Goal: Navigation & Orientation: Find specific page/section

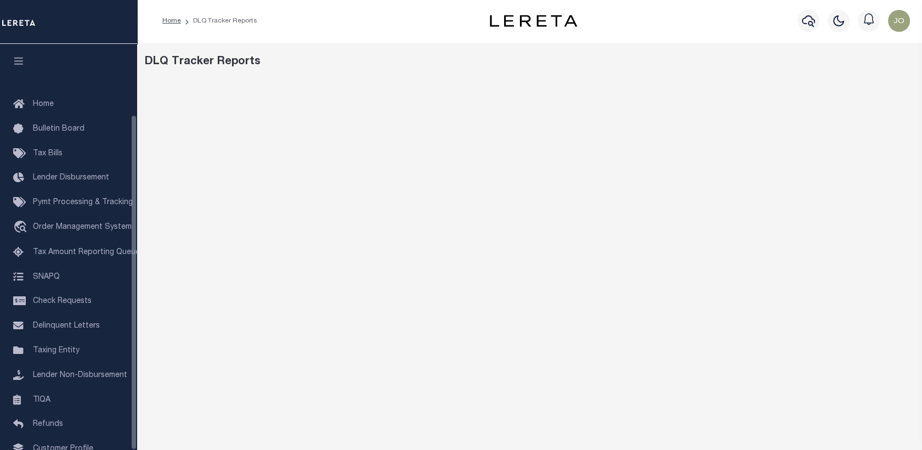
scroll to position [85, 0]
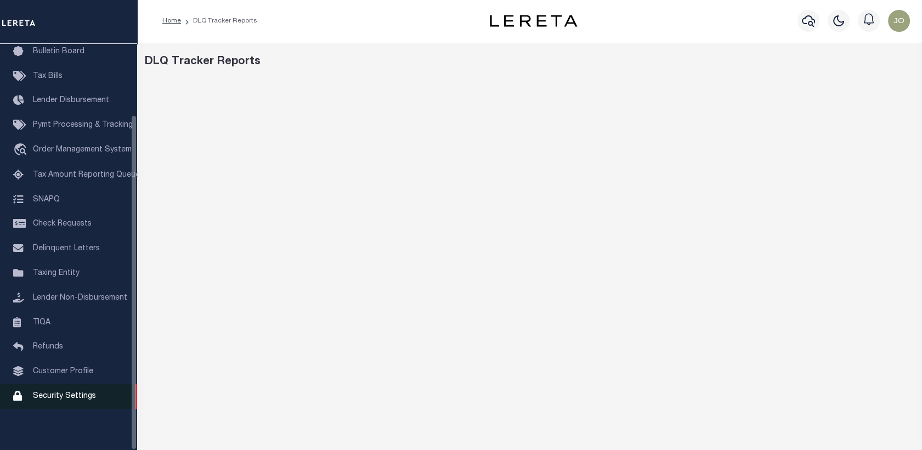
click at [63, 390] on link "Security Settings" at bounding box center [68, 396] width 137 height 25
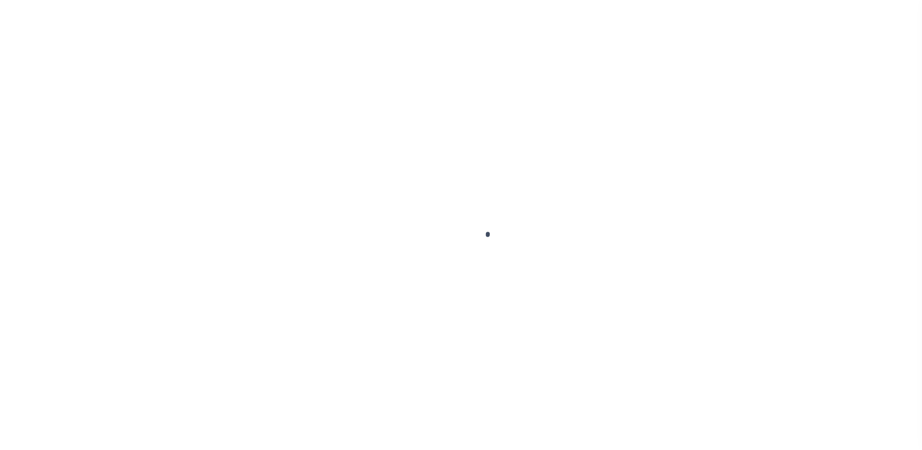
select select "100"
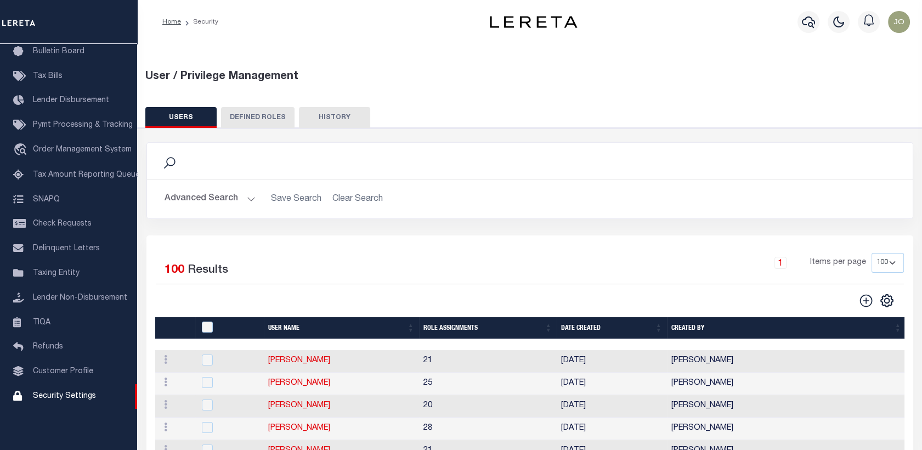
click at [238, 205] on button "Advanced Search" at bounding box center [210, 198] width 91 height 21
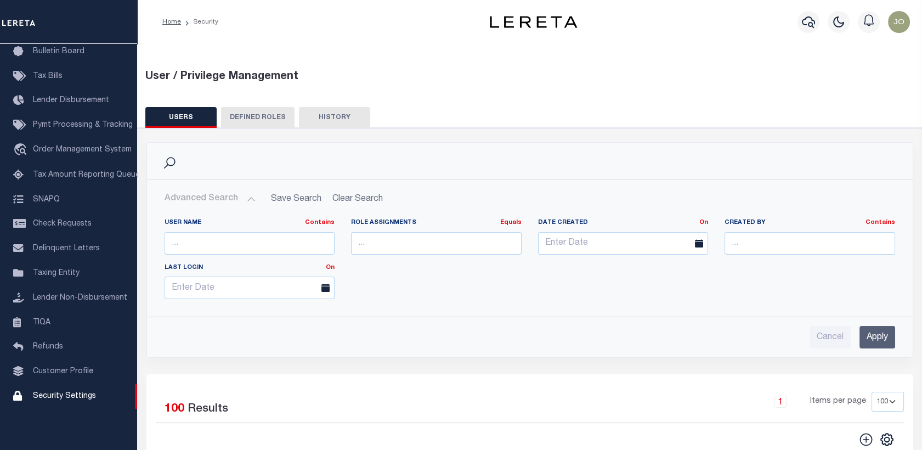
click at [238, 205] on button "Advanced Search" at bounding box center [210, 198] width 91 height 21
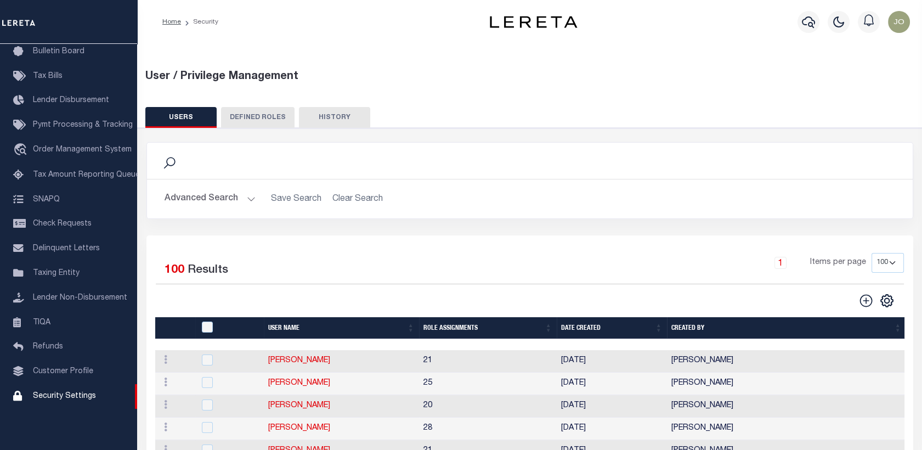
click at [246, 125] on button "DEFINED ROLES" at bounding box center [258, 117] width 74 height 21
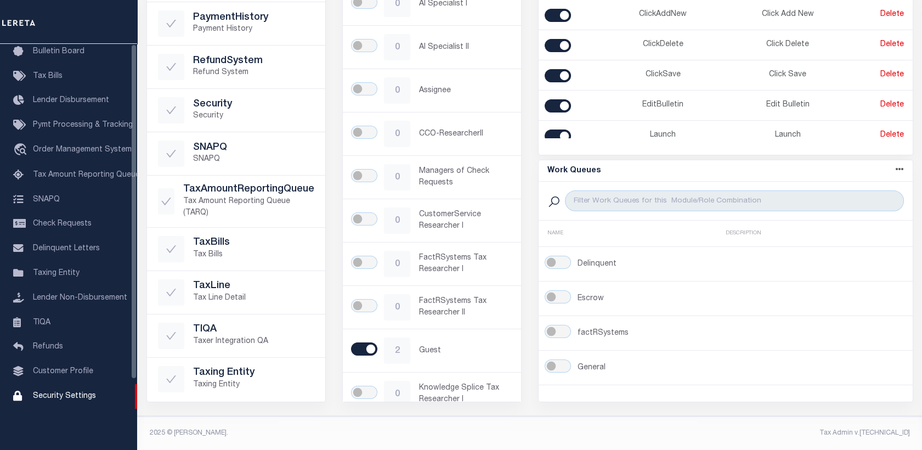
scroll to position [0, 0]
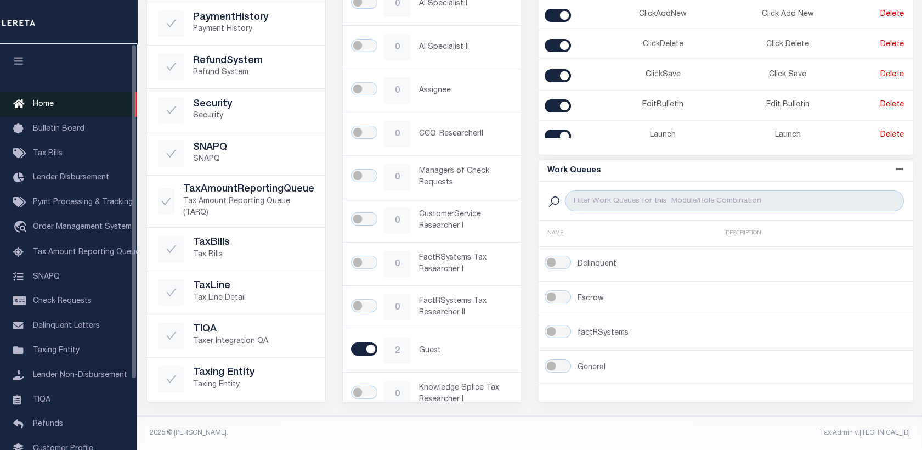
click at [48, 98] on link "Home" at bounding box center [68, 104] width 137 height 25
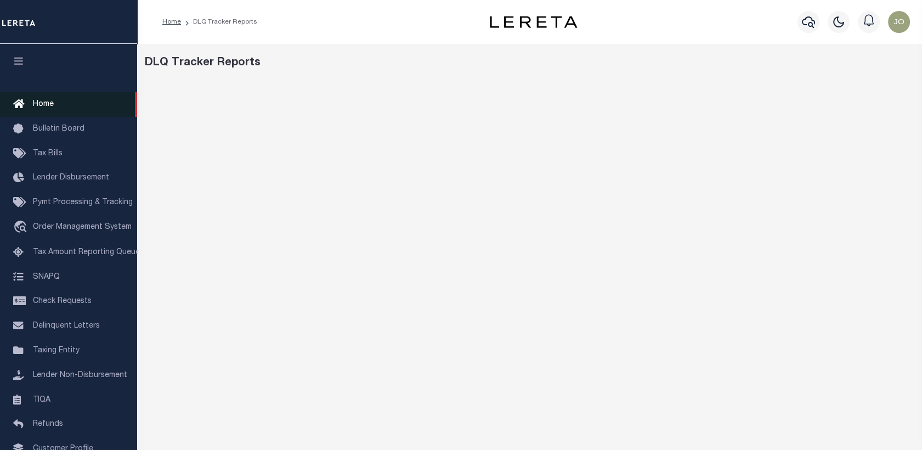
click at [70, 101] on link "Home" at bounding box center [68, 104] width 137 height 25
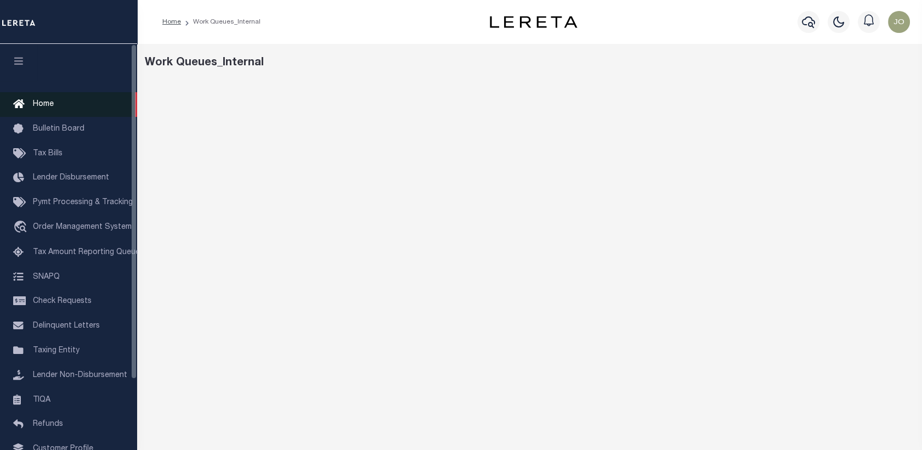
click at [30, 110] on icon at bounding box center [22, 105] width 18 height 14
click at [57, 102] on link "Home" at bounding box center [68, 104] width 137 height 25
